Goal: Find specific page/section: Find specific page/section

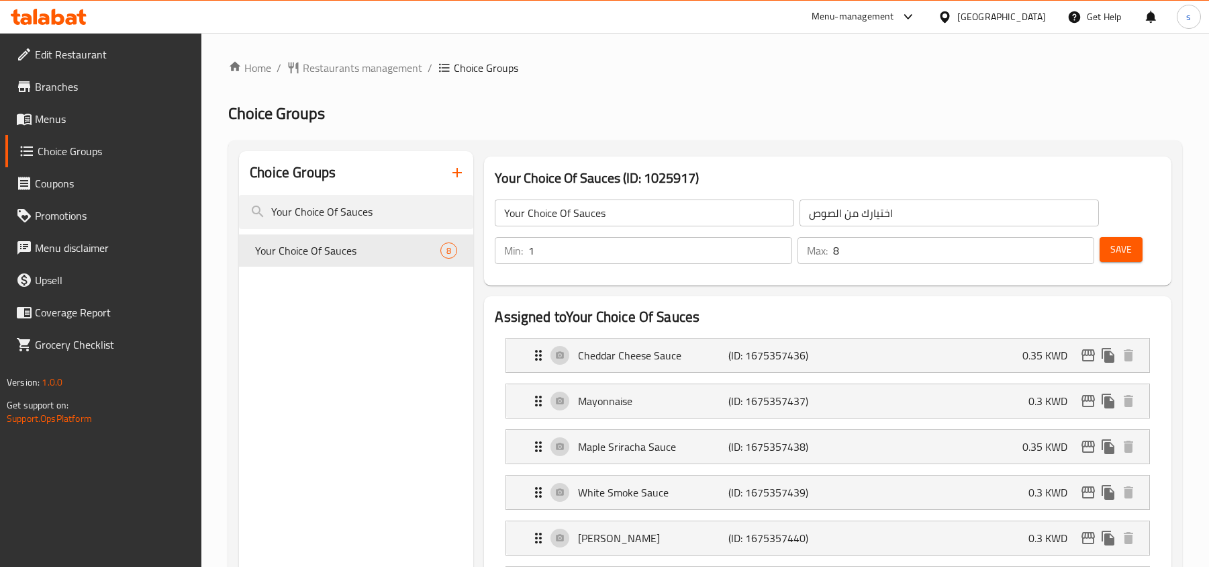
click at [1029, 7] on div "[GEOGRAPHIC_DATA]" at bounding box center [992, 17] width 130 height 32
click at [1029, 17] on div "[GEOGRAPHIC_DATA]" at bounding box center [1001, 16] width 89 height 15
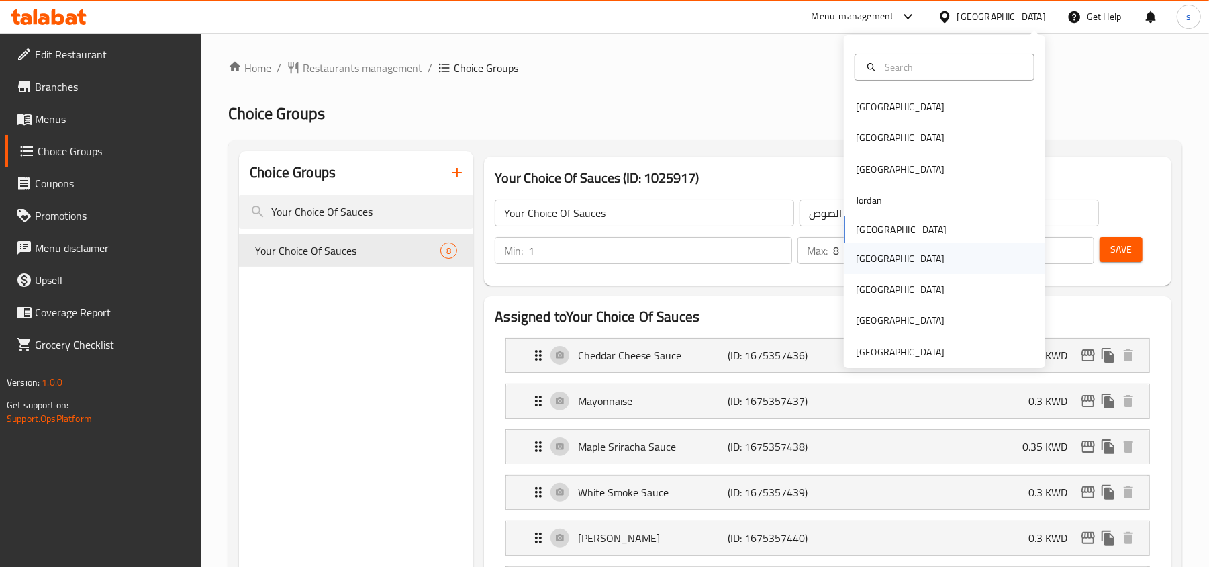
click at [869, 250] on div "[GEOGRAPHIC_DATA]" at bounding box center [900, 258] width 110 height 31
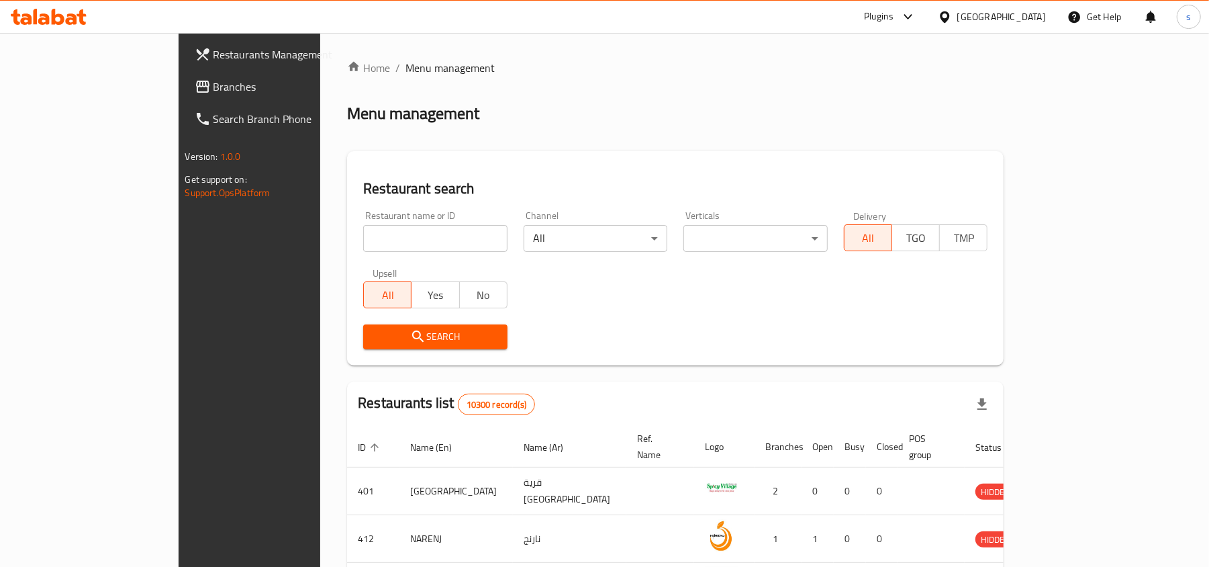
click at [363, 216] on div "Restaurant name or ID Restaurant name or ID" at bounding box center [435, 231] width 144 height 41
drag, startPoint x: 361, startPoint y: 216, endPoint x: 329, endPoint y: 232, distance: 36.3
click at [363, 232] on input "search" at bounding box center [435, 238] width 144 height 27
paste input "34316"
type input "34316"
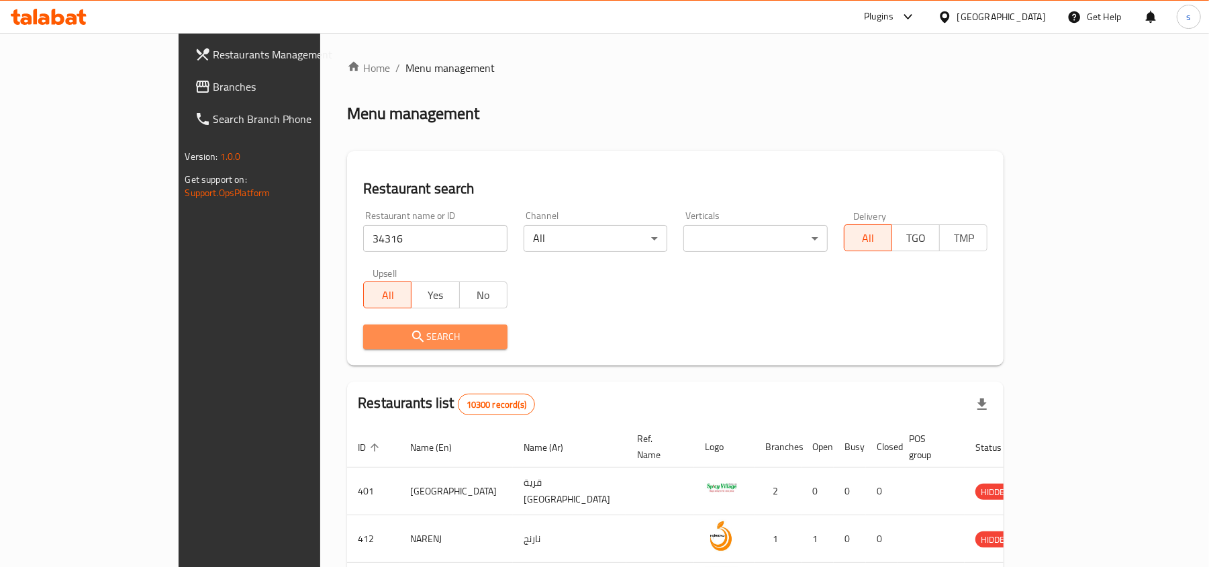
click at [420, 348] on button "Search" at bounding box center [435, 336] width 144 height 25
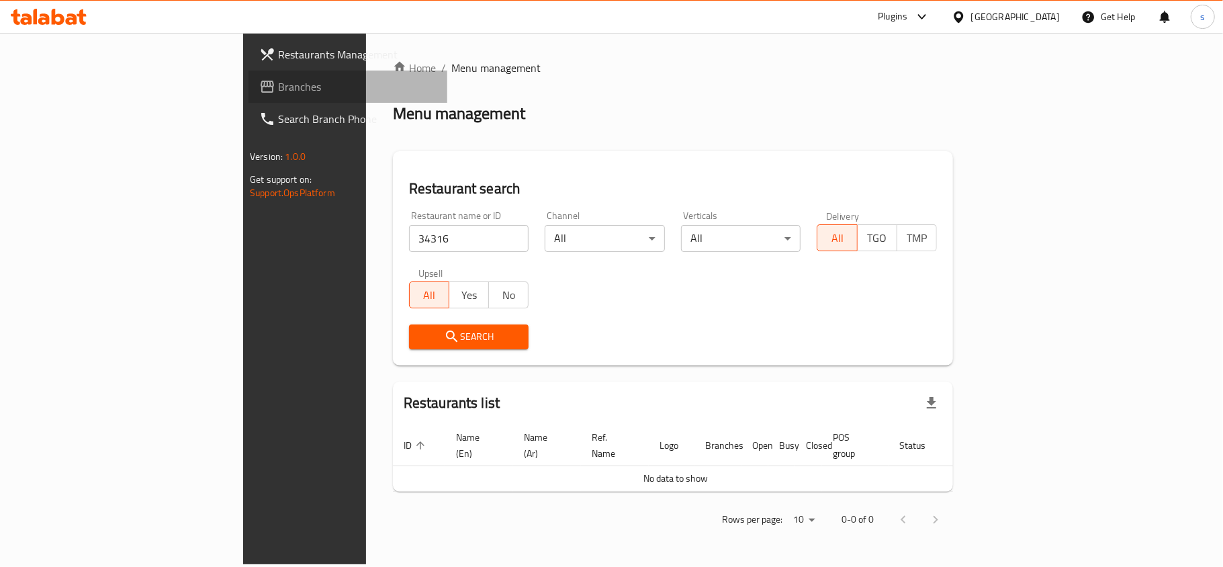
click at [278, 84] on span "Branches" at bounding box center [357, 87] width 158 height 16
